Goal: Task Accomplishment & Management: Complete application form

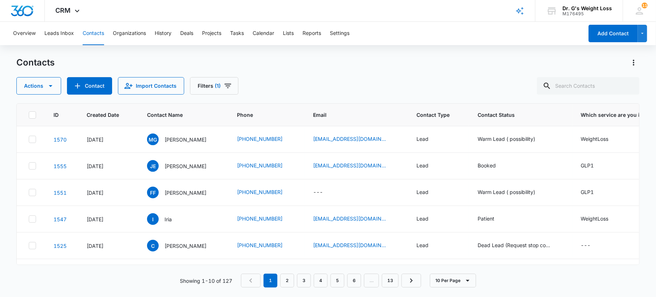
scroll to position [0, 395]
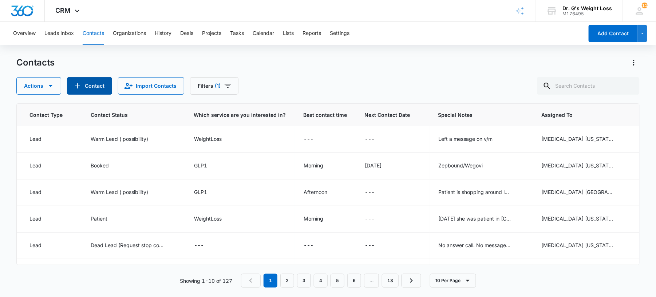
click at [83, 83] on button "Contact" at bounding box center [89, 85] width 45 height 17
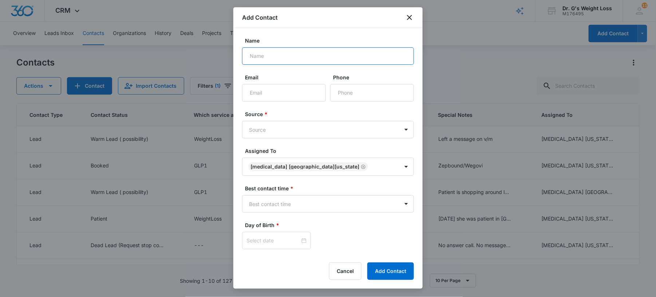
click at [274, 50] on input "Name" at bounding box center [328, 55] width 172 height 17
type input "[PERSON_NAME]"
click at [305, 98] on input "Email" at bounding box center [284, 92] width 84 height 17
drag, startPoint x: 307, startPoint y: 60, endPoint x: 175, endPoint y: 43, distance: 133.3
click at [175, 43] on body "CRM Apps Forms CRM Email Files Brand AI Assistant Review & Import Brand Profile…" at bounding box center [328, 148] width 656 height 297
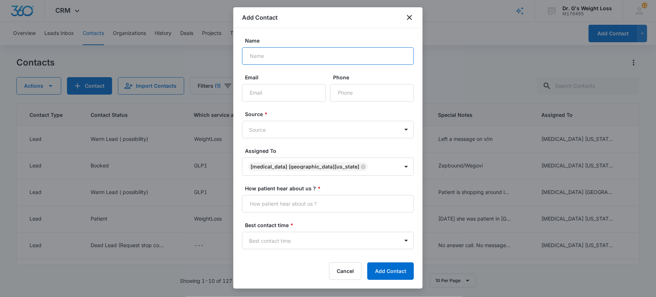
paste input "[PERSON_NAME]"
type input "[PERSON_NAME]"
click at [283, 93] on input "Email" at bounding box center [284, 92] width 84 height 17
click at [346, 95] on input "Phone" at bounding box center [372, 92] width 84 height 17
paste input "[PHONE_NUMBER]"
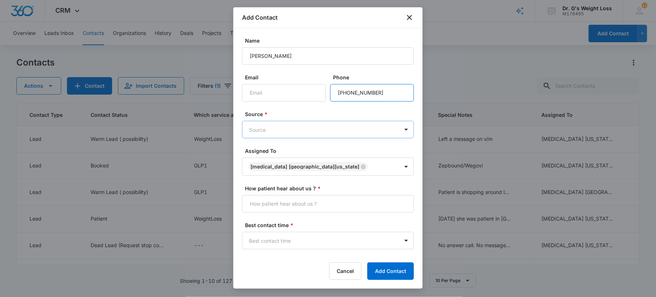
type input "[PHONE_NUMBER]"
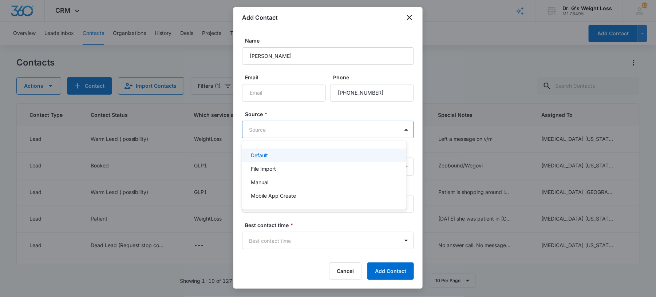
click at [337, 134] on body "CRM Apps Forms CRM Email Files Brand AI Assistant Review & Import Brand Profile…" at bounding box center [328, 148] width 656 height 297
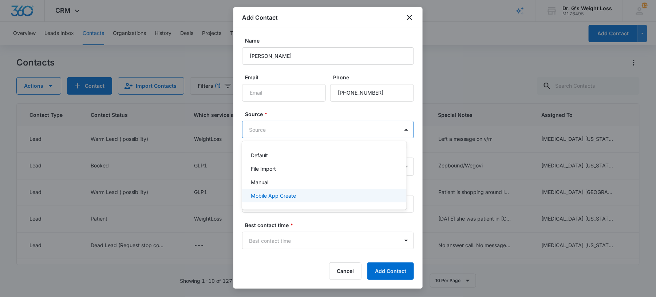
click at [272, 192] on p "Mobile App Create" at bounding box center [273, 196] width 45 height 8
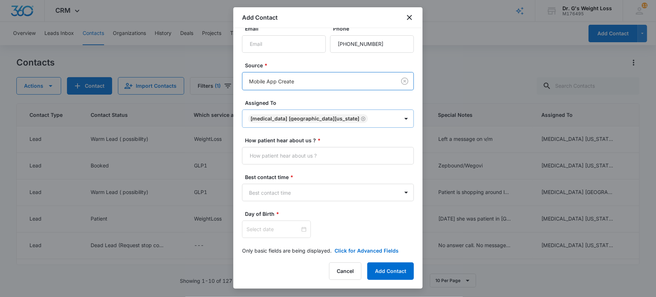
scroll to position [57, 0]
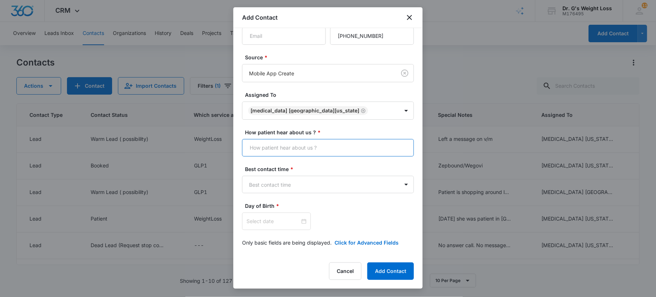
click at [382, 151] on input "How patient hear about us ? *" at bounding box center [328, 147] width 172 height 17
type input "Many Chat"
click at [390, 187] on body "CRM Apps Forms CRM Email Files Brand AI Assistant Review & Import Brand Profile…" at bounding box center [328, 148] width 656 height 297
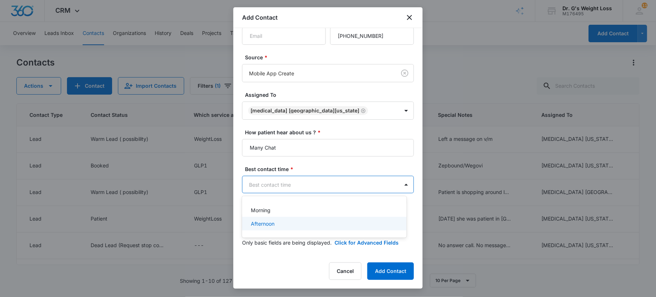
click at [288, 221] on div "Afternoon" at bounding box center [324, 224] width 146 height 8
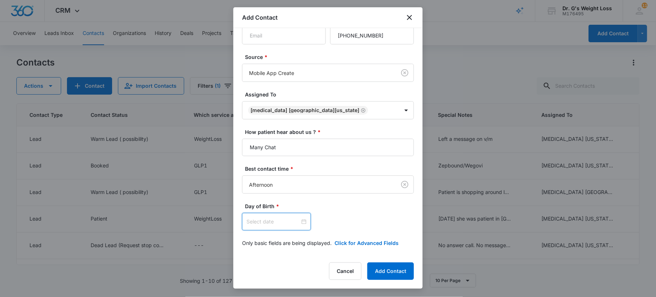
click at [289, 222] on input at bounding box center [272, 222] width 53 height 8
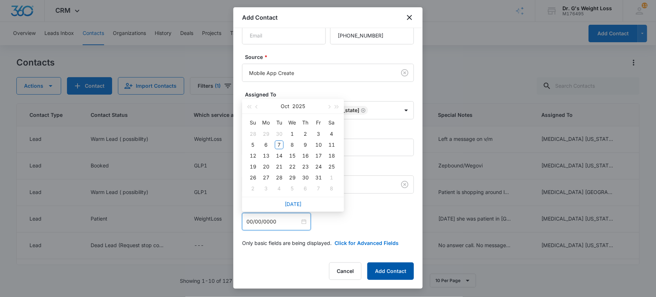
type input "00/00/0000"
click at [375, 265] on button "Add Contact" at bounding box center [390, 270] width 47 height 17
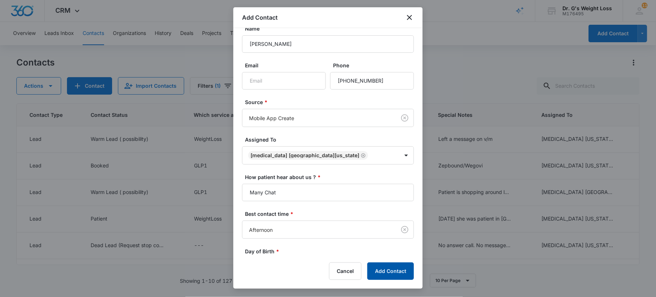
scroll to position [102, 0]
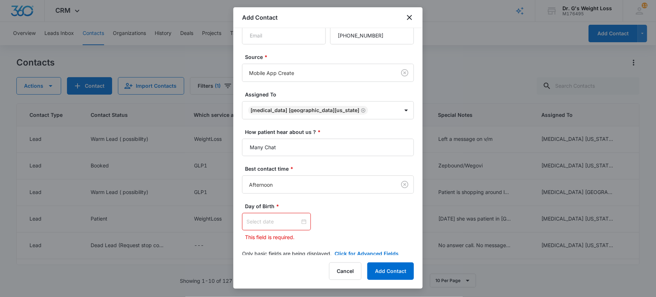
click at [255, 218] on input at bounding box center [272, 222] width 53 height 8
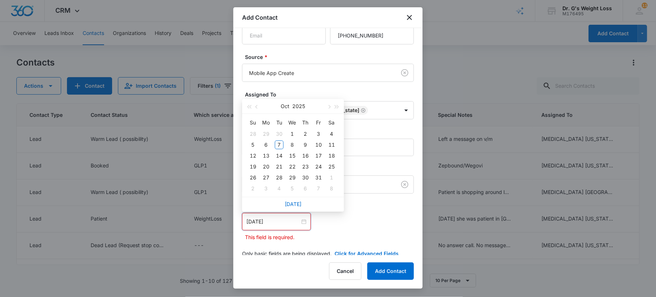
scroll to position [114, 0]
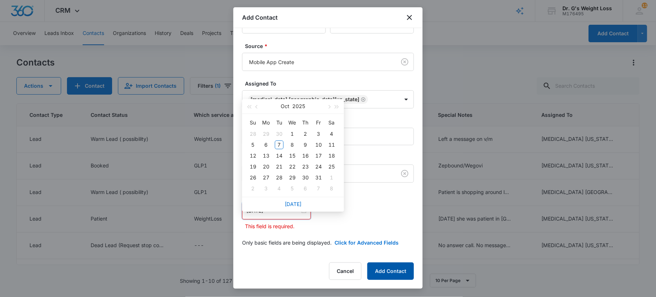
type input "[DATE]"
click at [385, 266] on button "Add Contact" at bounding box center [390, 270] width 47 height 17
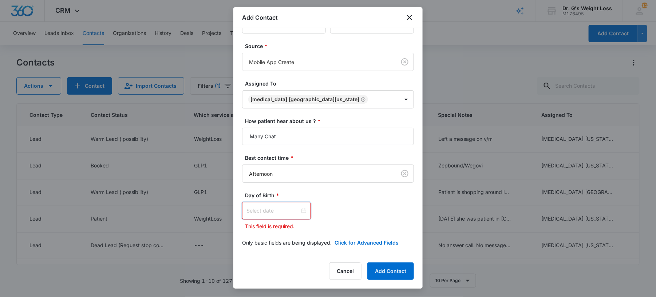
click at [276, 211] on input at bounding box center [272, 211] width 53 height 8
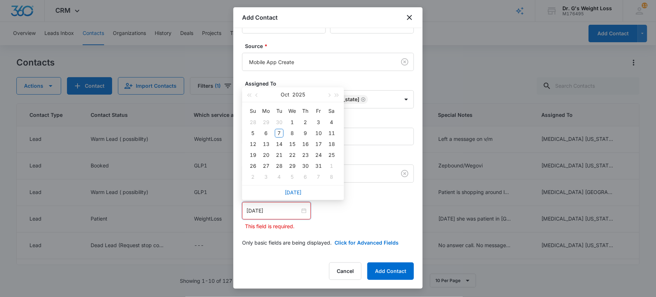
type input "[DATE]"
click at [345, 204] on div "[DATE] Su Mo Tu We Th Fr Sa 28 29 30 1 2 3 4 5 6 7 8 9 10 11 12 13 14 15 16 17 …" at bounding box center [328, 210] width 172 height 17
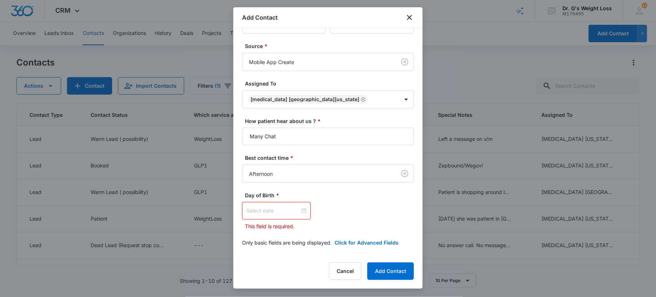
click at [299, 210] on div at bounding box center [276, 211] width 60 height 8
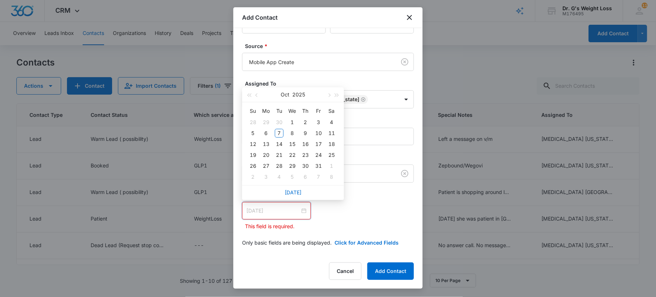
type input "[DATE]"
click at [295, 92] on button "2025" at bounding box center [299, 94] width 13 height 15
type input "[DATE]"
click at [248, 94] on button "button" at bounding box center [249, 96] width 8 height 15
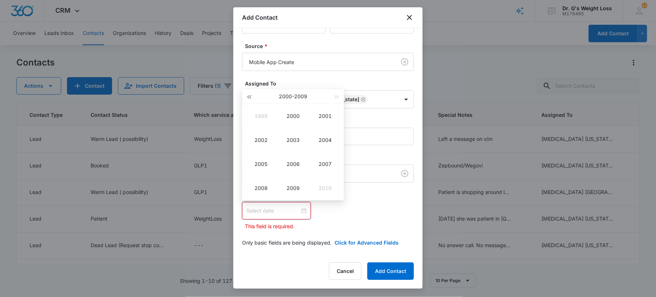
click at [248, 94] on button "button" at bounding box center [249, 96] width 8 height 15
click at [298, 136] on div "1983" at bounding box center [293, 140] width 22 height 9
type input "[DATE]"
click at [259, 121] on td "Jan" at bounding box center [261, 116] width 32 height 24
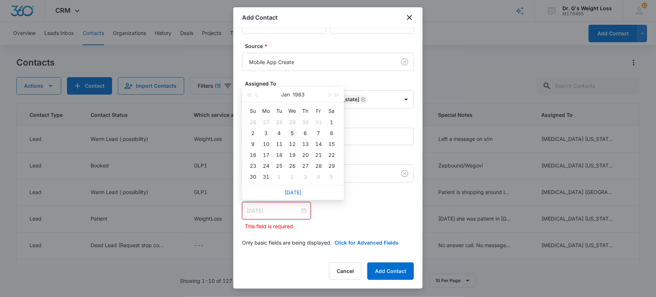
type input "[DATE]"
click at [294, 132] on div "5" at bounding box center [292, 133] width 9 height 9
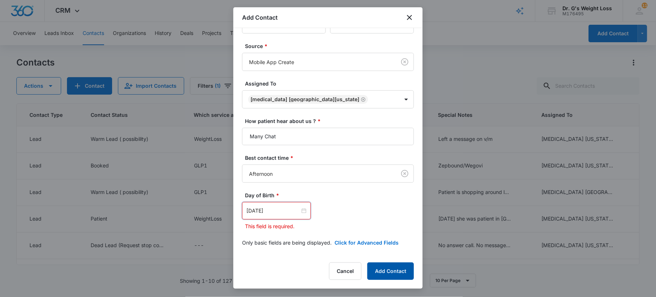
click at [382, 275] on button "Add Contact" at bounding box center [390, 270] width 47 height 17
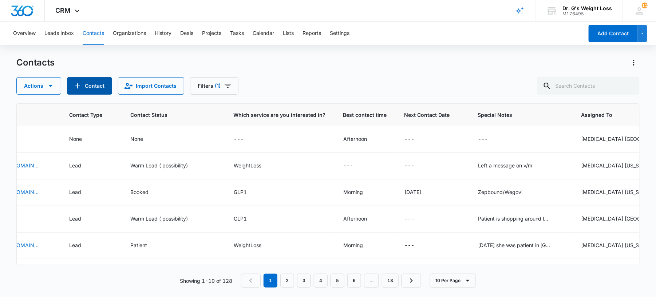
scroll to position [0, 348]
click at [150, 136] on div "None" at bounding box center [142, 139] width 26 height 9
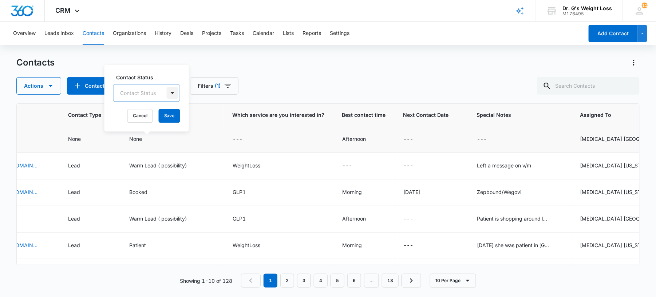
click at [170, 92] on div at bounding box center [173, 93] width 12 height 12
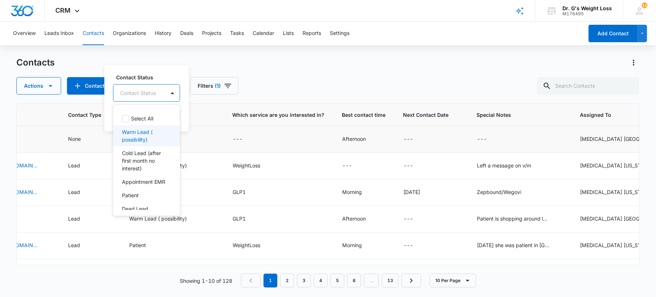
click at [150, 137] on p "Warm Lead ( possibility)" at bounding box center [146, 135] width 48 height 15
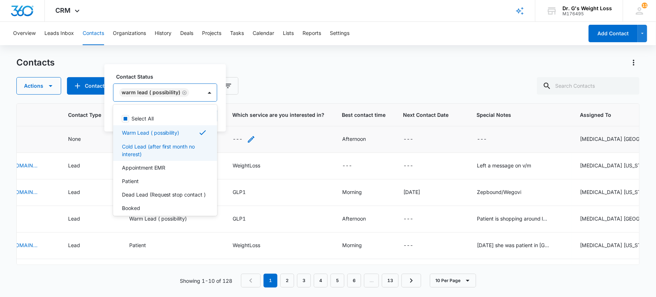
click at [239, 136] on div "---" at bounding box center [237, 139] width 10 height 9
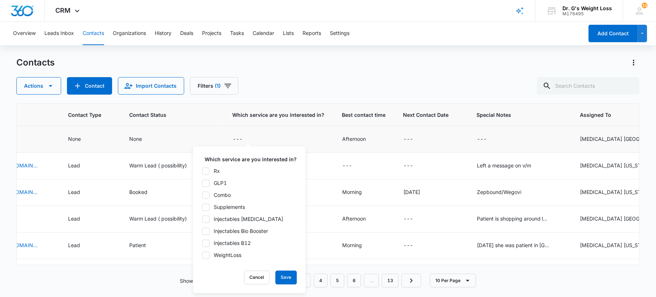
click at [208, 256] on icon at bounding box center [206, 255] width 7 height 7
click at [202, 255] on input "WeightLoss" at bounding box center [202, 255] width 0 height 0
checkbox input "true"
click at [284, 273] on button "Save" at bounding box center [285, 278] width 21 height 14
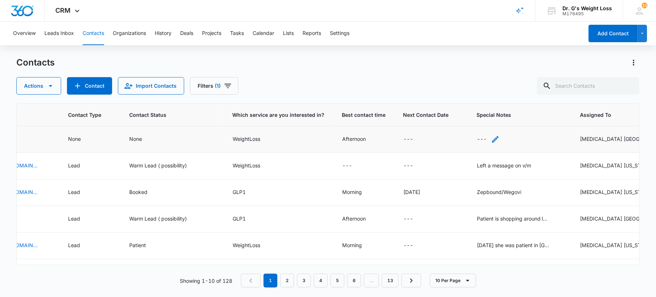
click at [484, 137] on div "---" at bounding box center [482, 139] width 10 height 9
click at [467, 76] on textarea "Special Notes" at bounding box center [492, 80] width 86 height 41
type textarea "Left a message on vm"
click at [520, 117] on button "Save" at bounding box center [523, 116] width 21 height 14
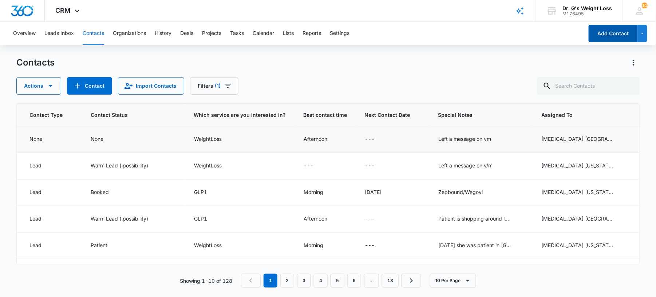
click at [616, 29] on button "Add Contact" at bounding box center [612, 33] width 49 height 17
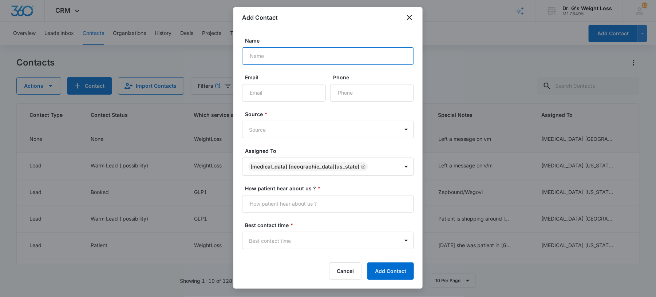
paste input "[PERSON_NAME]"
type input "[PERSON_NAME]"
paste input "[PHONE_NUMBER]"
type input "[PHONE_NUMBER]"
click at [280, 124] on body "CRM Apps Forms CRM Email Files Brand AI Assistant Review & Import Brand Profile…" at bounding box center [328, 148] width 656 height 297
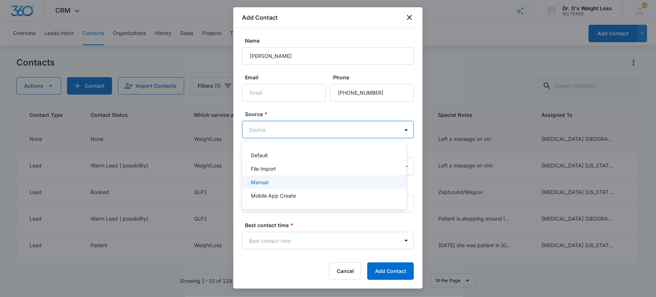
click at [273, 185] on div "Manual" at bounding box center [324, 182] width 146 height 8
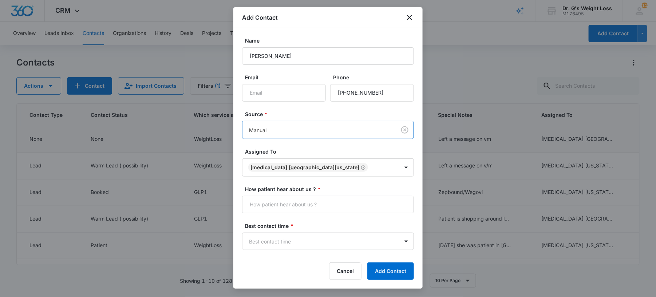
click at [286, 128] on body "CRM Apps Forms CRM Email Files Brand AI Assistant Review & Import Brand Profile…" at bounding box center [328, 148] width 656 height 297
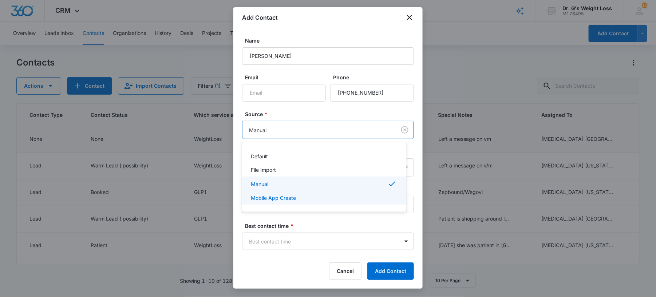
click at [278, 196] on p "Mobile App Create" at bounding box center [273, 198] width 45 height 8
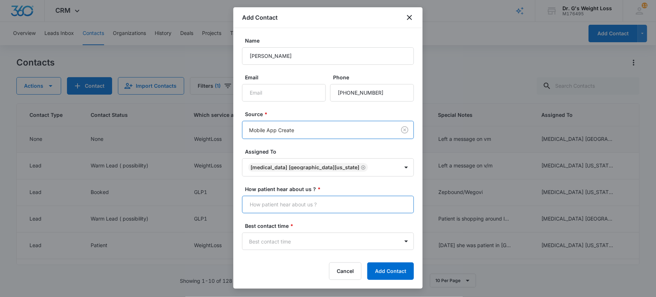
click at [293, 213] on input "How patient hear about us ? *" at bounding box center [328, 204] width 172 height 17
type input "Many Chat"
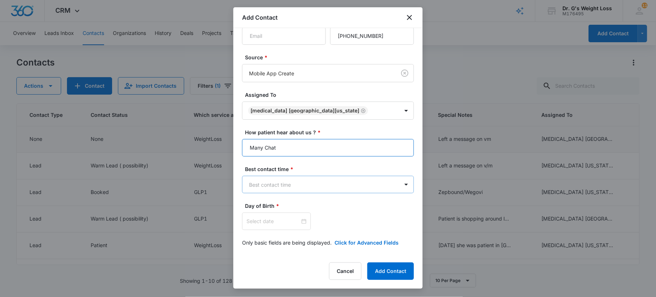
scroll to position [57, 0]
click at [287, 181] on body "CRM Apps Forms CRM Email Files Brand AI Assistant Review & Import Brand Profile…" at bounding box center [328, 148] width 656 height 297
click at [265, 208] on p "Morning" at bounding box center [261, 210] width 20 height 8
click at [266, 223] on input at bounding box center [272, 222] width 53 height 8
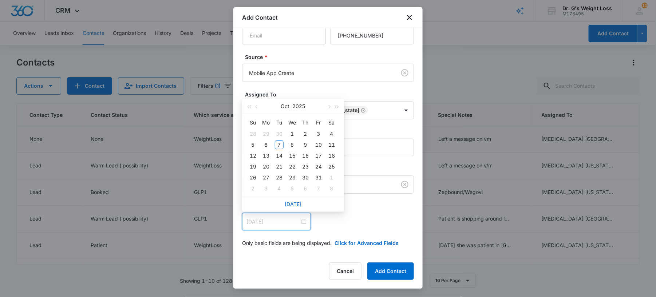
type input "[DATE]"
click at [287, 106] on button "Oct" at bounding box center [285, 106] width 9 height 15
click at [251, 108] on span "button" at bounding box center [249, 109] width 4 height 4
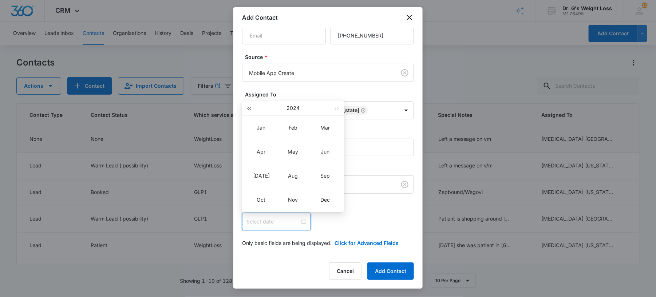
click at [251, 108] on span "button" at bounding box center [249, 109] width 4 height 4
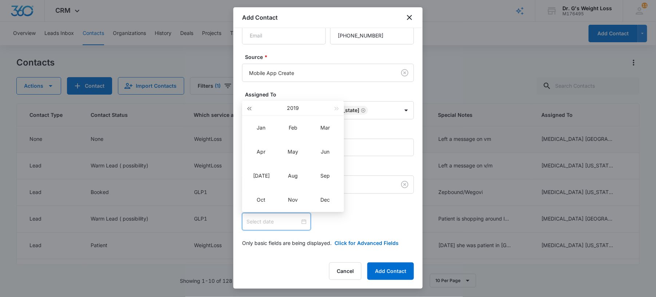
click at [251, 108] on span "button" at bounding box center [249, 109] width 4 height 4
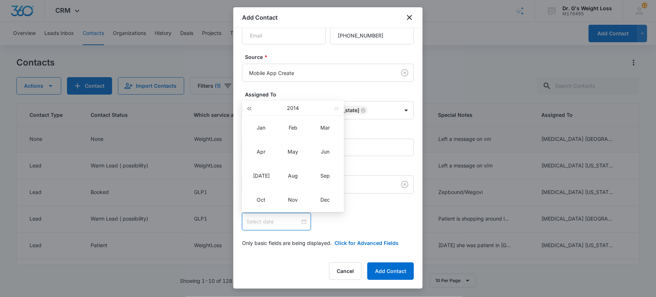
click at [251, 108] on span "button" at bounding box center [249, 109] width 4 height 4
click at [293, 109] on button "2012" at bounding box center [293, 108] width 12 height 15
click at [248, 107] on span "button" at bounding box center [249, 109] width 4 height 4
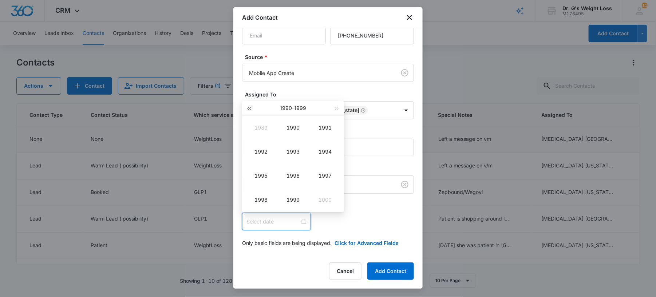
click at [248, 107] on span "button" at bounding box center [249, 109] width 4 height 4
click at [300, 149] on div "1983" at bounding box center [293, 151] width 22 height 9
type input "[DATE]"
click at [263, 129] on div "Jan" at bounding box center [261, 127] width 22 height 9
type input "[DATE]"
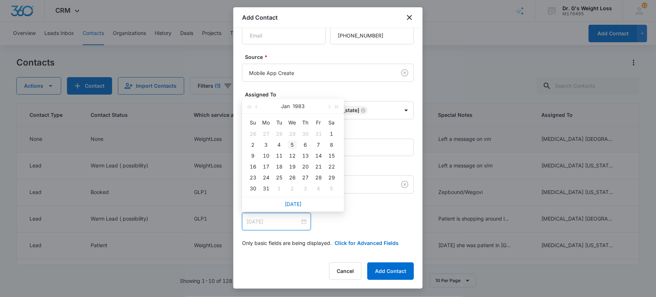
click at [288, 145] on div "5" at bounding box center [292, 144] width 9 height 9
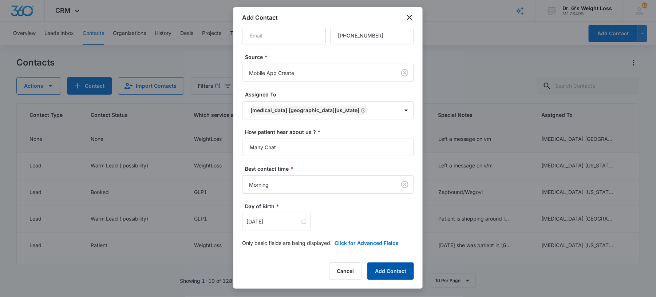
click at [391, 274] on button "Add Contact" at bounding box center [390, 270] width 47 height 17
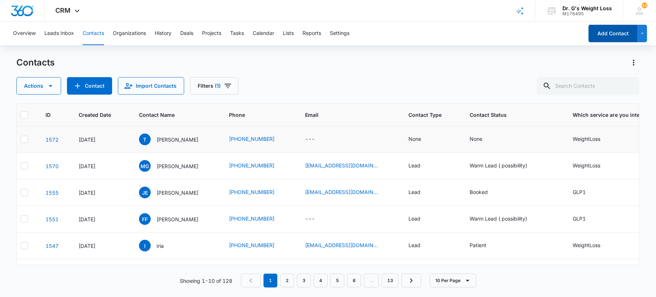
scroll to position [0, 0]
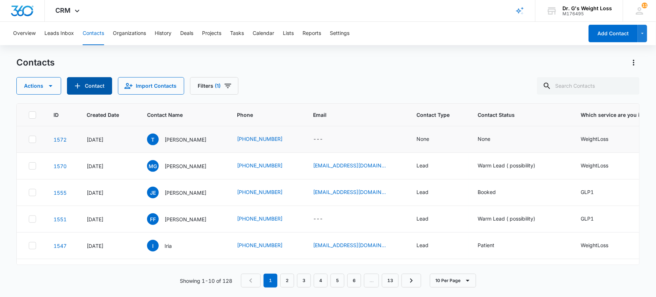
drag, startPoint x: 434, startPoint y: 79, endPoint x: 95, endPoint y: 85, distance: 338.8
click at [95, 85] on button "Contact" at bounding box center [89, 85] width 45 height 17
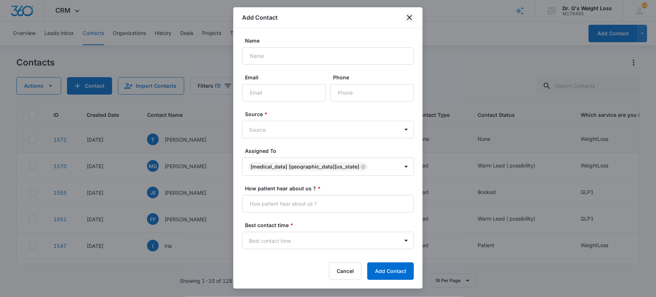
click at [411, 18] on icon "close" at bounding box center [409, 17] width 9 height 9
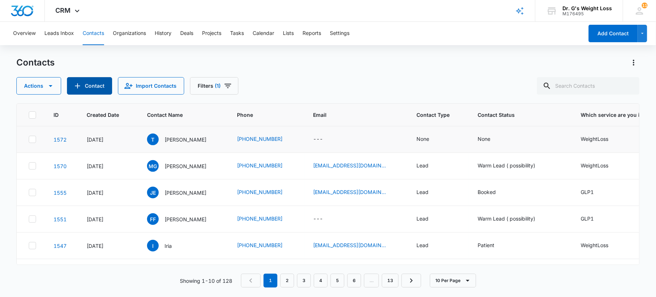
click at [103, 89] on button "Contact" at bounding box center [89, 85] width 45 height 17
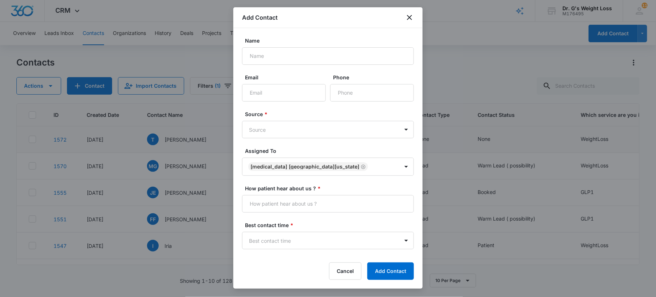
click at [175, 45] on div at bounding box center [328, 148] width 656 height 297
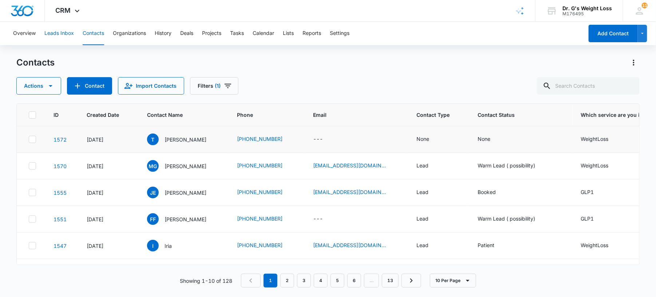
click at [66, 40] on button "Leads Inbox" at bounding box center [58, 33] width 29 height 23
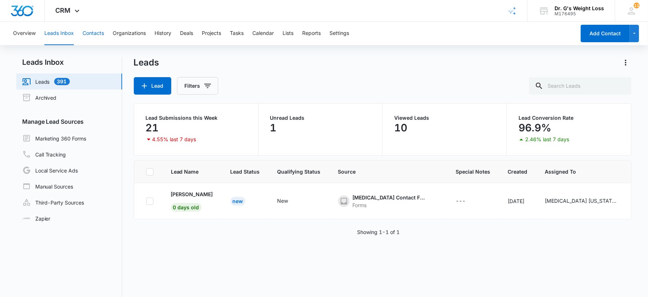
click at [102, 31] on button "Contacts" at bounding box center [93, 33] width 21 height 23
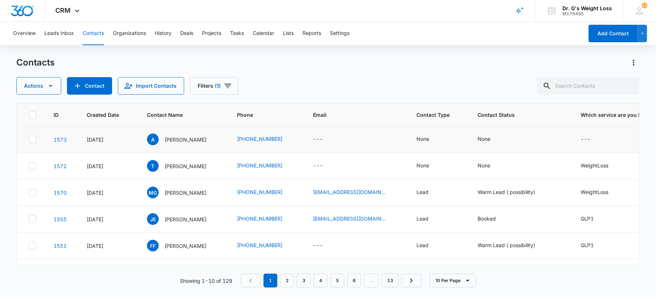
click at [215, 139] on div "A [PERSON_NAME]" at bounding box center [183, 140] width 72 height 12
click at [319, 136] on div "---" at bounding box center [318, 139] width 10 height 9
click at [429, 139] on div "None" at bounding box center [422, 139] width 13 height 8
click at [457, 92] on div at bounding box center [458, 93] width 12 height 12
click at [425, 132] on div "Lead" at bounding box center [432, 132] width 45 height 8
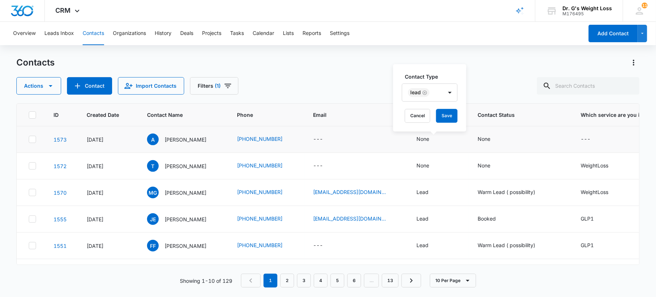
click at [449, 79] on label "Contact Type" at bounding box center [433, 77] width 56 height 8
click at [447, 117] on button "Save" at bounding box center [446, 116] width 21 height 14
click at [429, 163] on div "None" at bounding box center [422, 166] width 13 height 8
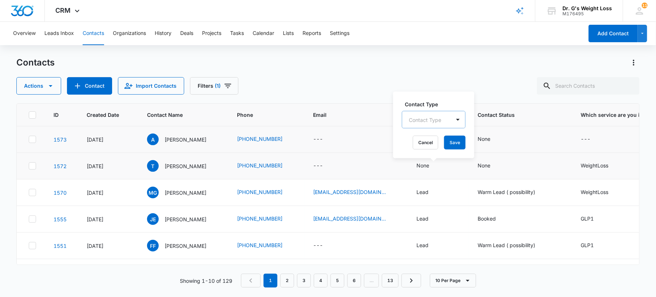
click at [445, 116] on div "Contact Type" at bounding box center [426, 119] width 48 height 16
click at [420, 156] on p "Lead" at bounding box center [416, 159] width 12 height 8
click at [456, 127] on div at bounding box center [449, 119] width 15 height 17
click at [447, 140] on button "Save" at bounding box center [446, 143] width 21 height 14
click at [490, 140] on div "None" at bounding box center [483, 139] width 13 height 8
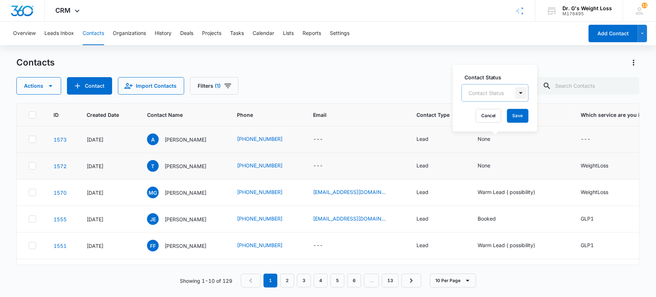
click at [520, 93] on div at bounding box center [521, 93] width 12 height 12
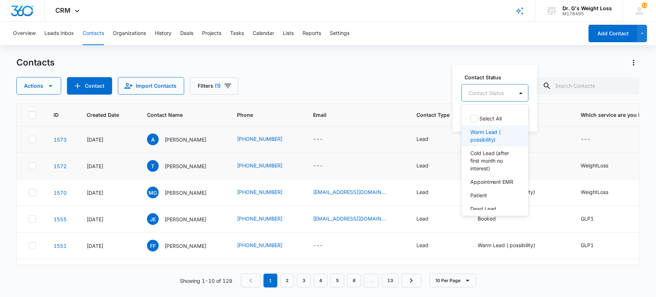
click at [491, 139] on p "Warm Lead ( possibility)" at bounding box center [494, 135] width 48 height 15
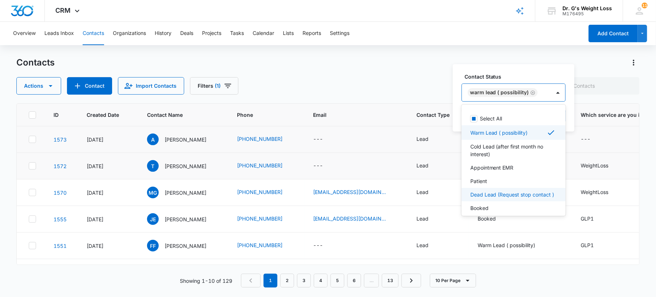
scroll to position [27, 0]
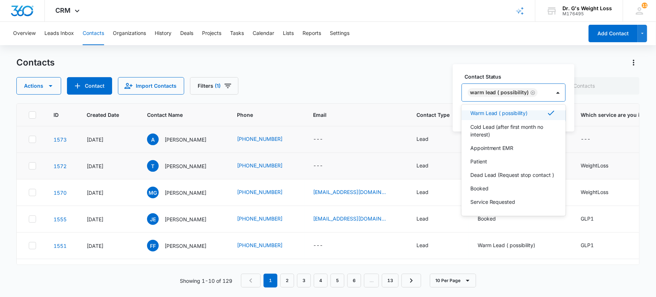
click at [550, 79] on label "Contact Status" at bounding box center [516, 77] width 104 height 8
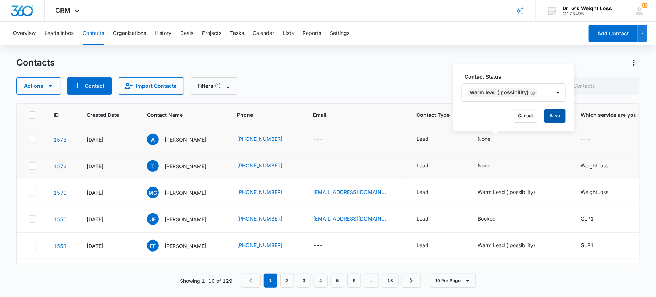
click at [555, 115] on button "Save" at bounding box center [554, 116] width 21 height 14
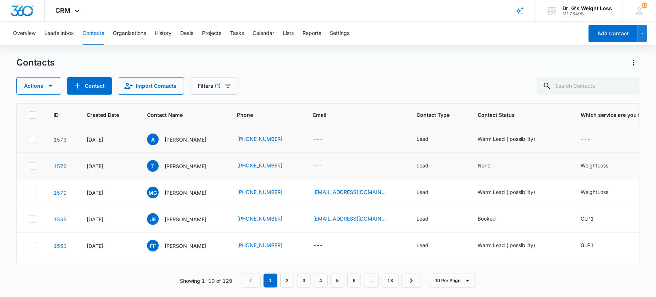
click at [486, 164] on div "None" at bounding box center [483, 166] width 13 height 8
click at [501, 110] on div "Contact Status Contact Status" at bounding box center [494, 114] width 67 height 28
click at [499, 119] on div at bounding box center [486, 119] width 36 height 9
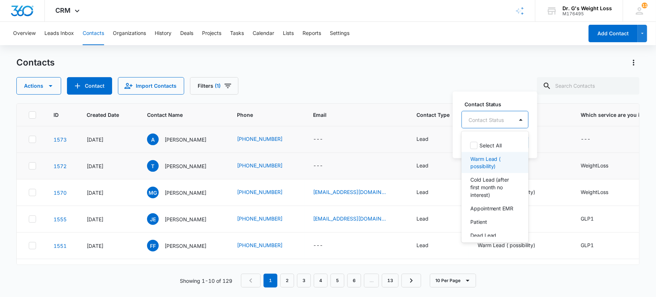
click at [485, 158] on p "Warm Lead ( possibility)" at bounding box center [494, 162] width 48 height 15
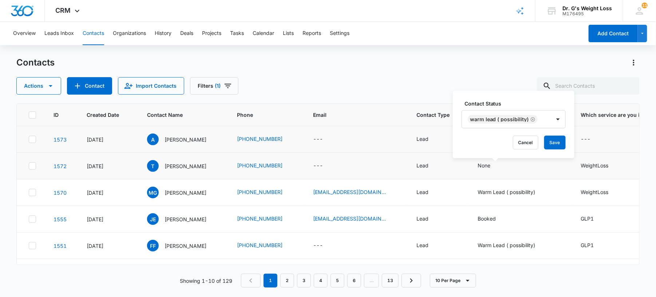
click at [549, 102] on label "Contact Status" at bounding box center [516, 104] width 104 height 8
click at [553, 146] on button "Save" at bounding box center [554, 143] width 21 height 14
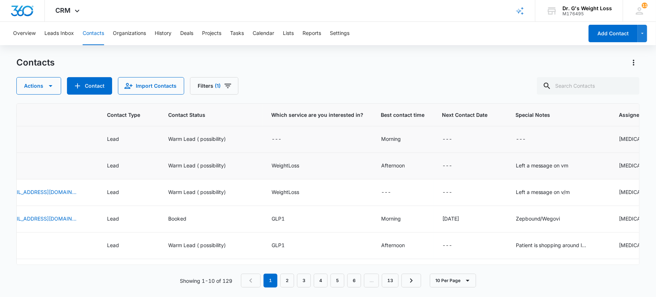
scroll to position [0, 311]
click at [287, 143] on div "---" at bounding box center [281, 139] width 23 height 9
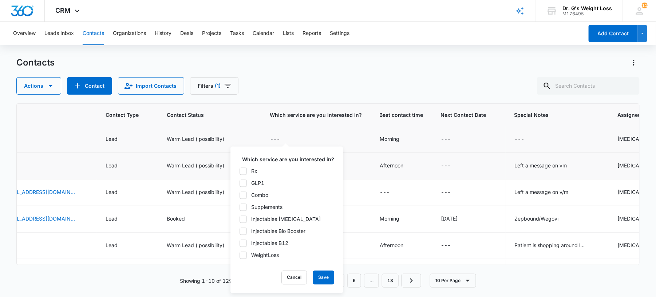
click at [245, 252] on icon at bounding box center [243, 255] width 7 height 7
click at [239, 255] on input "WeightLoss" at bounding box center [239, 255] width 0 height 0
checkbox input "true"
click at [321, 272] on button "Save" at bounding box center [323, 278] width 21 height 14
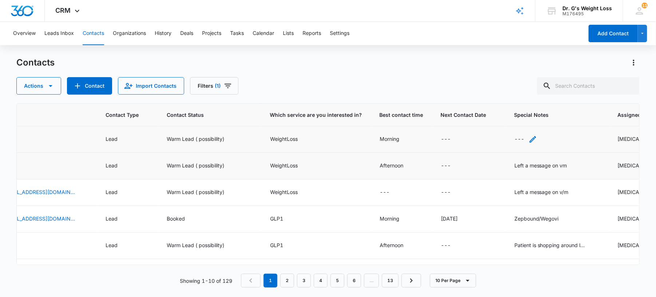
click at [520, 140] on div "---" at bounding box center [519, 139] width 10 height 9
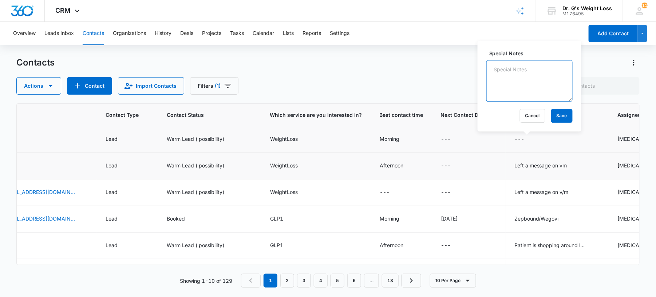
click at [516, 74] on textarea "Special Notes" at bounding box center [529, 80] width 86 height 41
type textarea "Left a message on v/m"
click at [558, 119] on button "Save" at bounding box center [561, 116] width 21 height 14
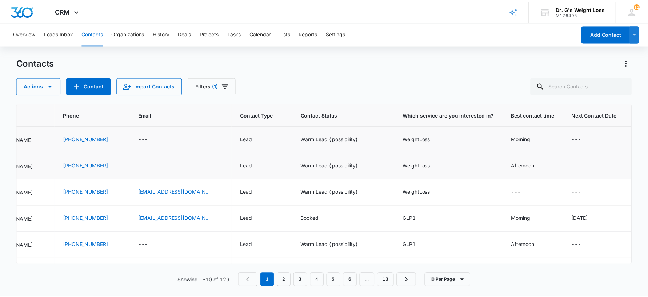
scroll to position [0, 0]
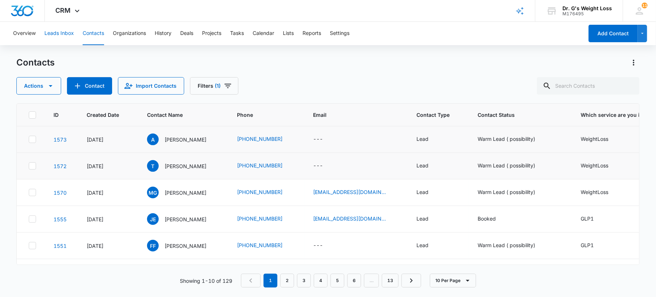
click at [54, 28] on button "Leads Inbox" at bounding box center [58, 33] width 29 height 23
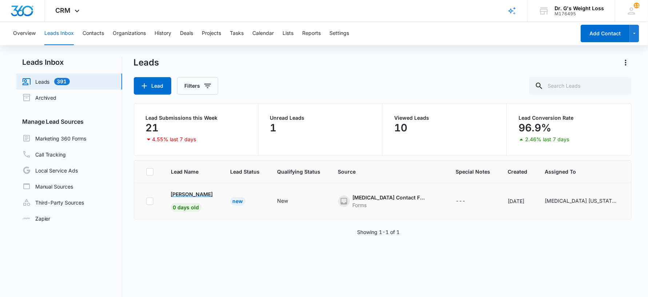
click at [194, 198] on p "[PERSON_NAME]" at bounding box center [192, 194] width 42 height 8
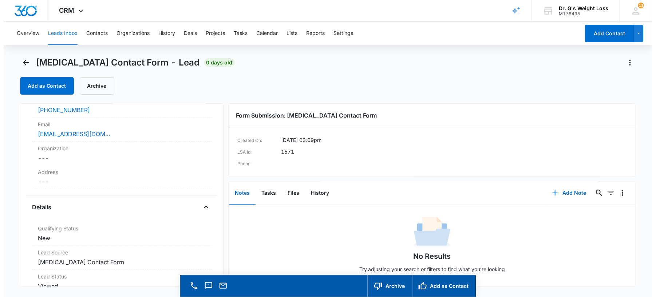
scroll to position [48, 0]
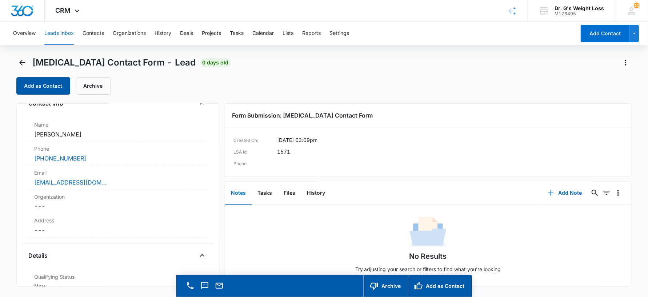
click at [32, 85] on button "Add as Contact" at bounding box center [43, 85] width 54 height 17
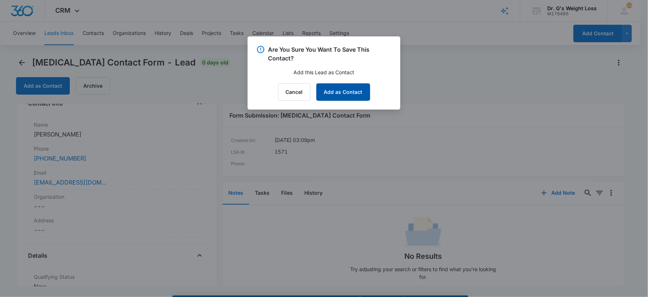
click at [345, 94] on button "Add as Contact" at bounding box center [344, 91] width 54 height 17
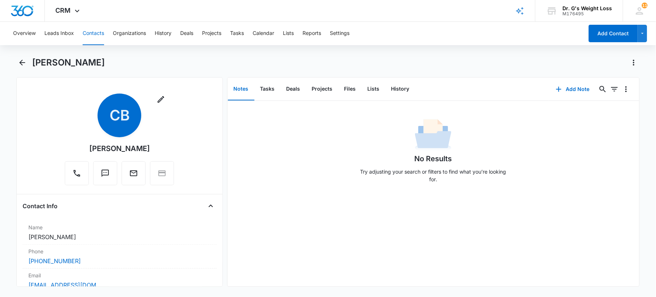
click at [95, 32] on button "Contacts" at bounding box center [93, 33] width 21 height 23
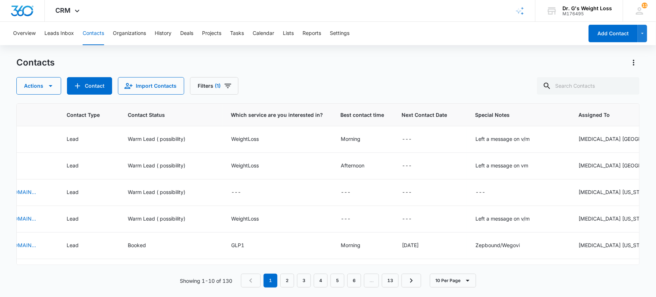
scroll to position [0, 357]
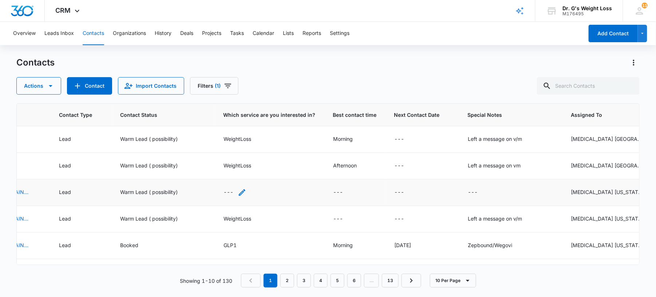
click at [228, 194] on div "---" at bounding box center [228, 192] width 10 height 9
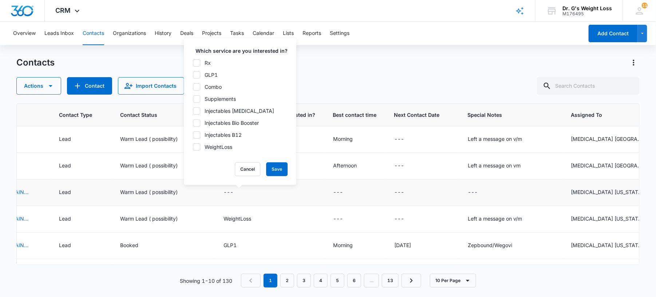
click at [195, 148] on icon at bounding box center [196, 147] width 7 height 7
click at [193, 147] on input "WeightLoss" at bounding box center [192, 147] width 0 height 0
checkbox input "true"
click at [272, 170] on button "Save" at bounding box center [276, 169] width 21 height 14
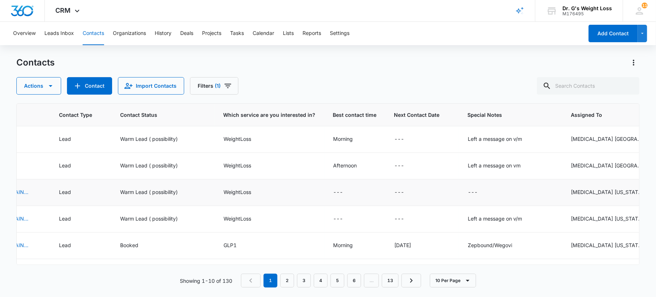
click at [338, 194] on div "---" at bounding box center [338, 192] width 10 height 9
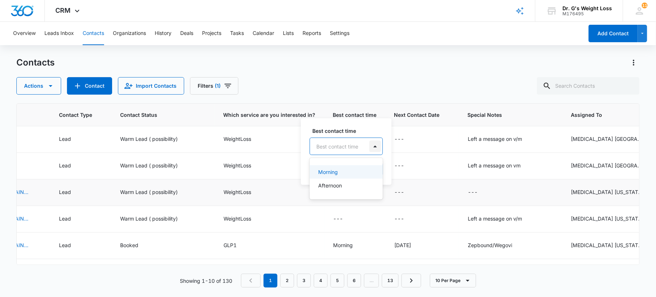
click at [373, 147] on div at bounding box center [375, 146] width 12 height 12
click at [347, 168] on div "Morning" at bounding box center [345, 172] width 54 height 8
click at [347, 168] on button "Save" at bounding box center [352, 169] width 21 height 14
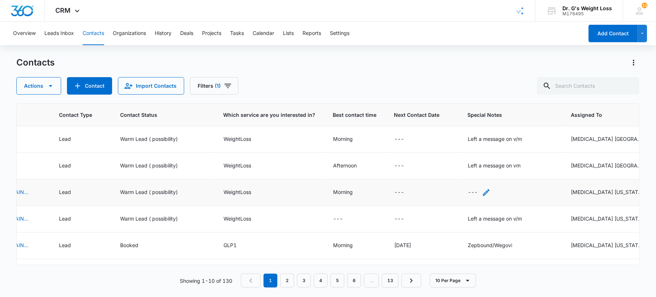
click at [470, 191] on div "---" at bounding box center [472, 192] width 10 height 9
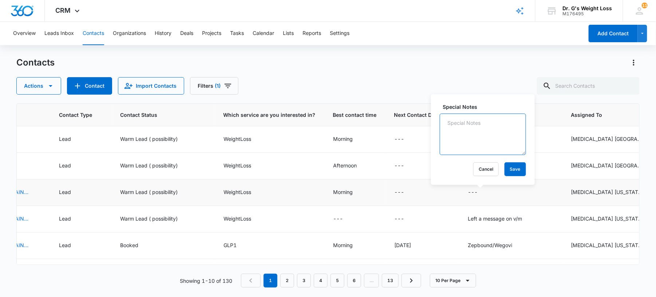
click at [475, 130] on textarea "Special Notes" at bounding box center [482, 134] width 86 height 41
type textarea "Left a message on v/m"
click at [504, 166] on button "Save" at bounding box center [514, 169] width 21 height 14
